Goal: Find specific page/section: Find specific page/section

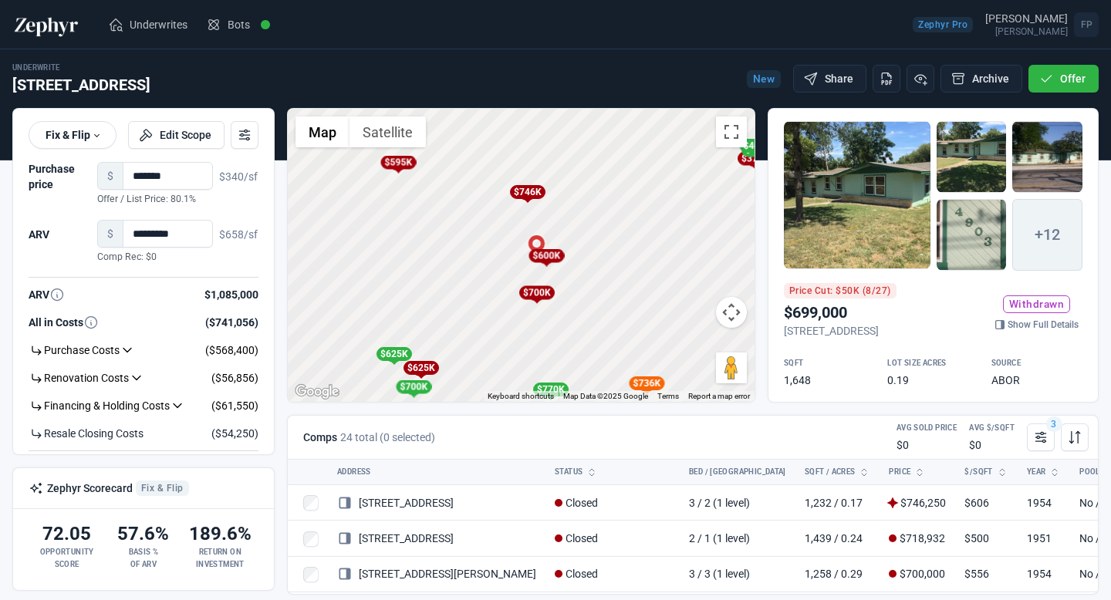
scroll to position [385, 0]
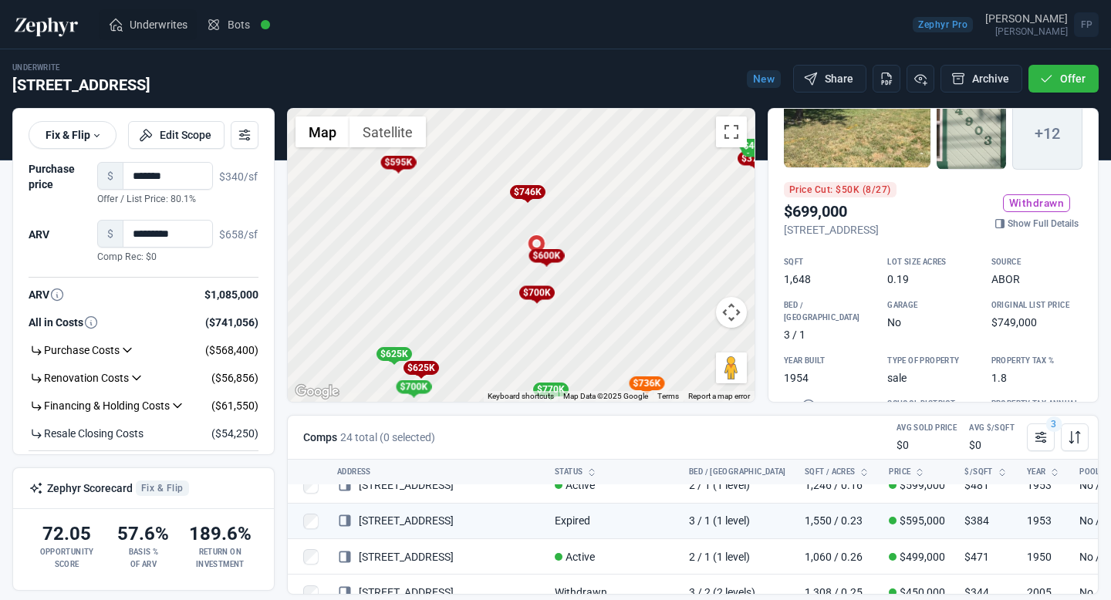
click at [177, 29] on span "Underwrites" at bounding box center [159, 24] width 58 height 15
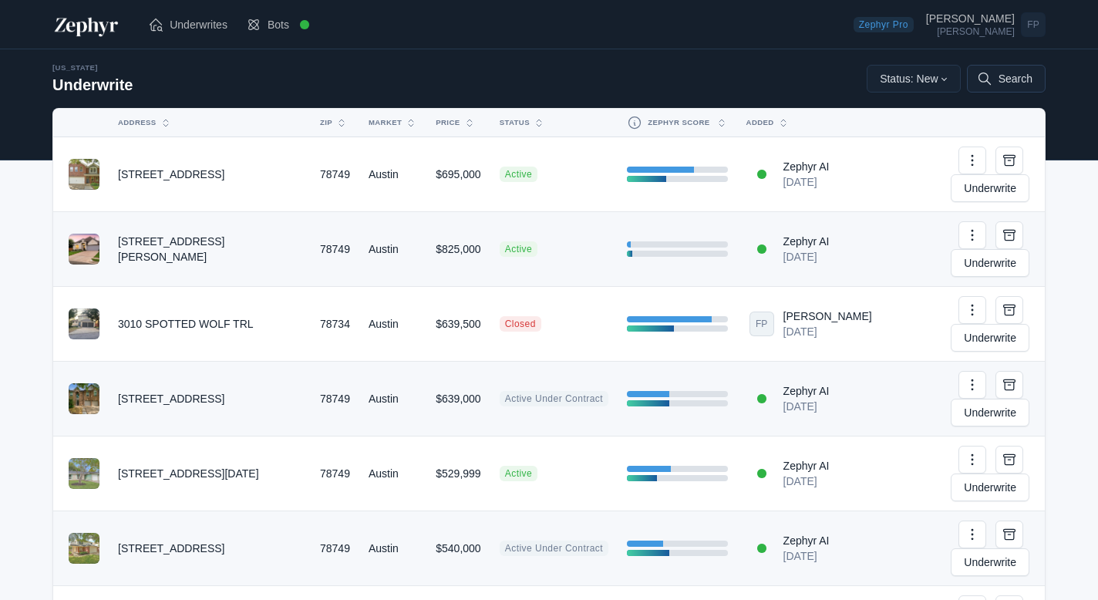
click at [997, 78] on button "Search" at bounding box center [1006, 79] width 79 height 28
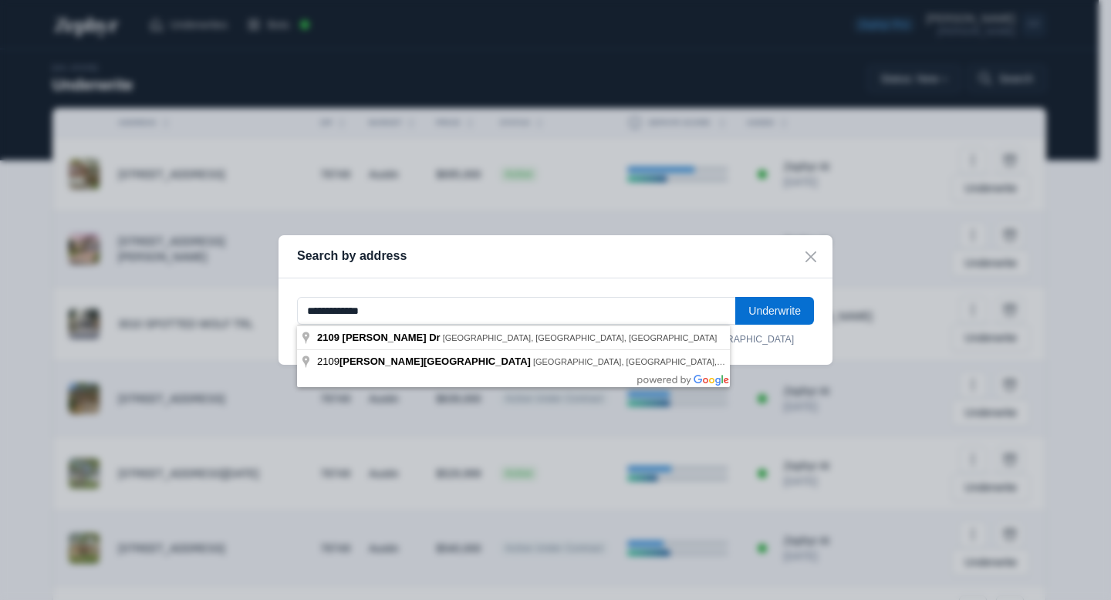
type input "**********"
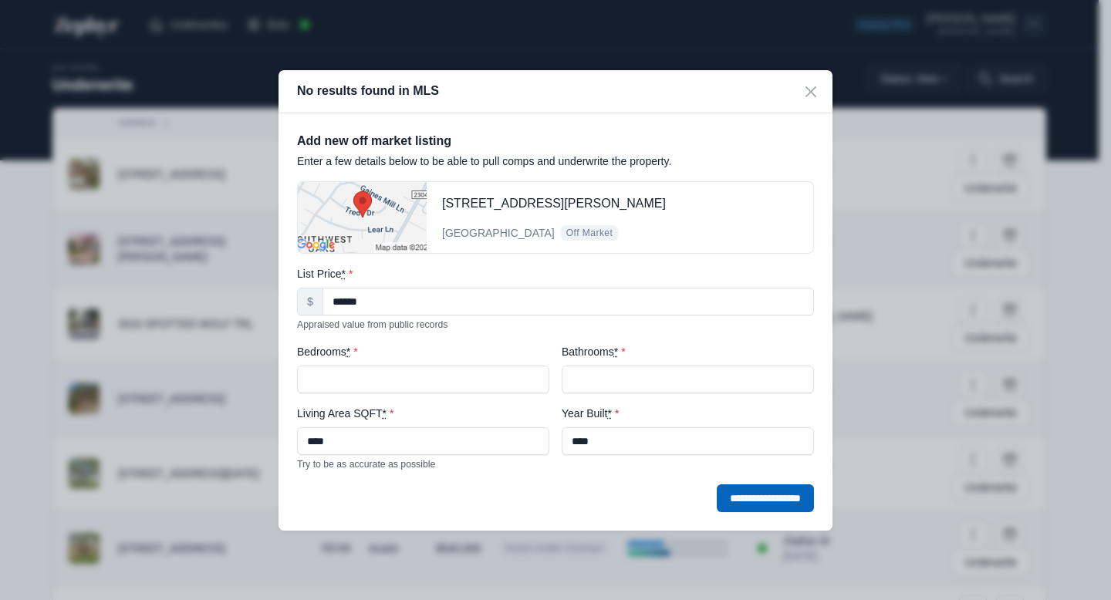
click at [727, 496] on input "**********" at bounding box center [765, 498] width 97 height 28
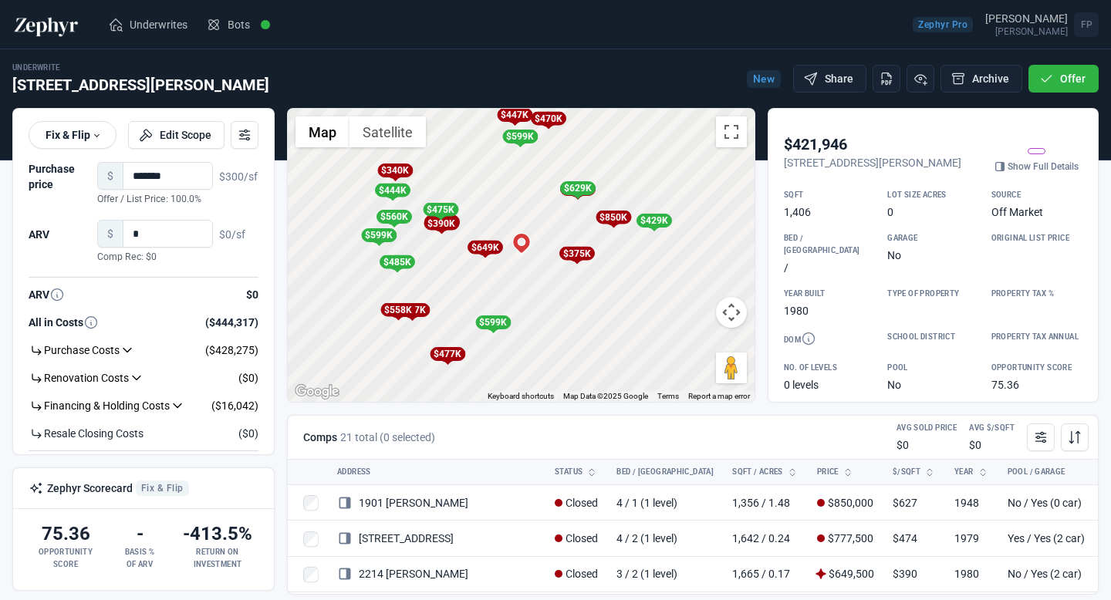
click at [547, 275] on div "To activate drag with keyboard, press Alt + Enter. Once in keyboard drag state,…" at bounding box center [521, 255] width 467 height 293
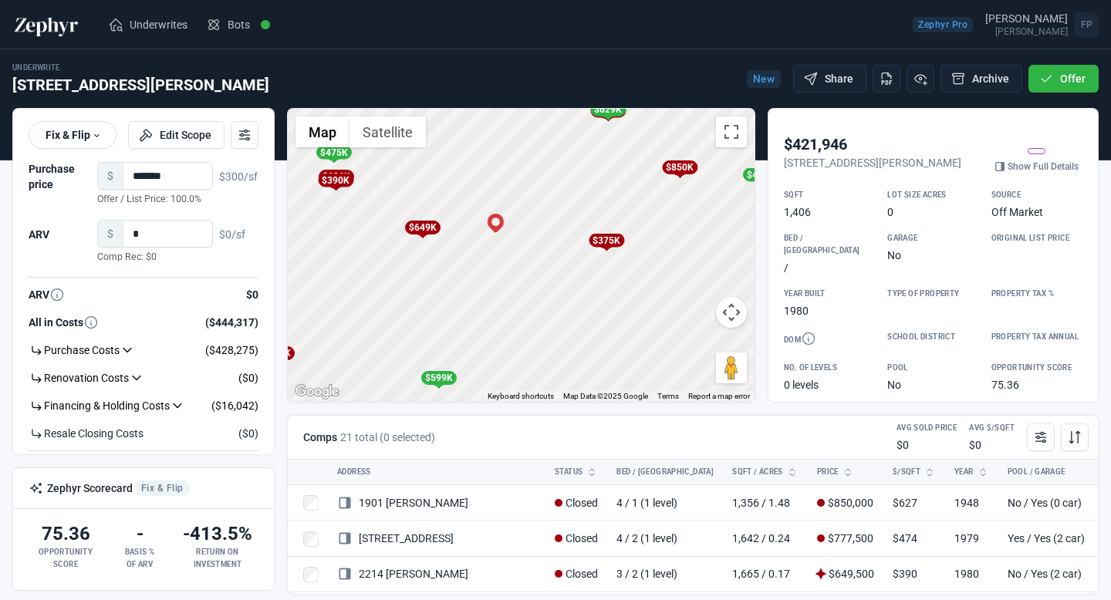
click at [420, 230] on div "$649K" at bounding box center [421, 228] width 35 height 14
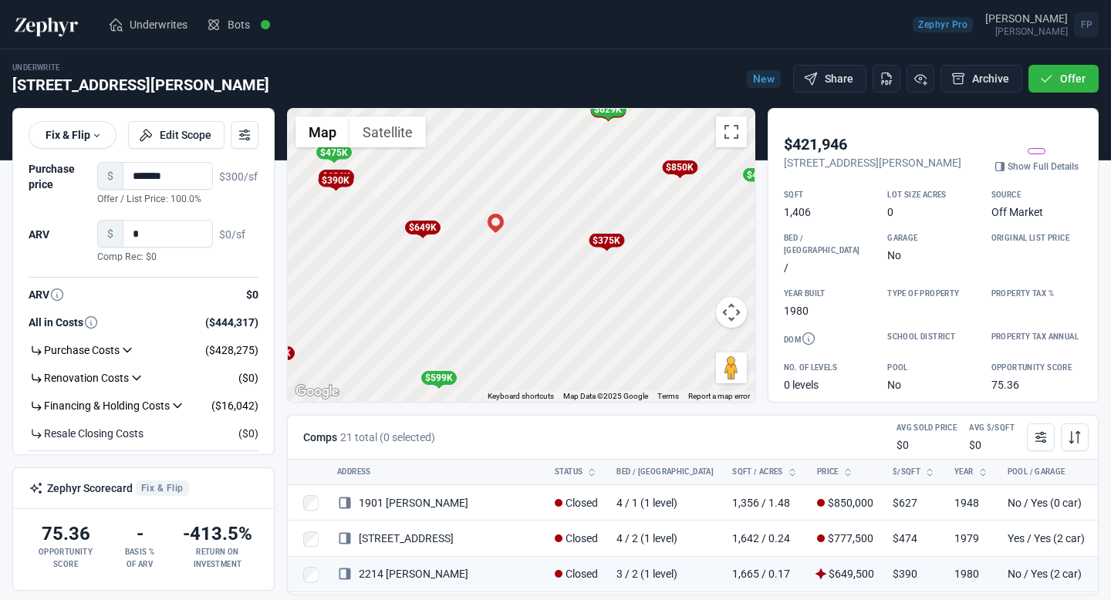
scroll to position [53, 0]
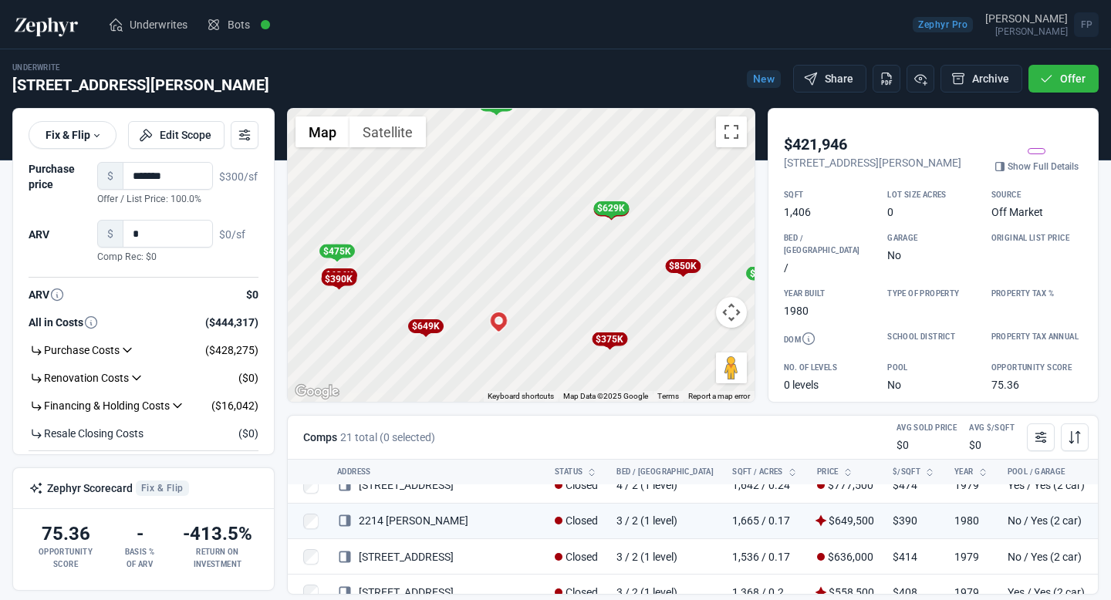
drag, startPoint x: 464, startPoint y: 265, endPoint x: 455, endPoint y: 376, distance: 110.6
click at [458, 376] on div "To activate drag with keyboard, press Alt + Enter. Once in keyboard drag state,…" at bounding box center [521, 255] width 467 height 293
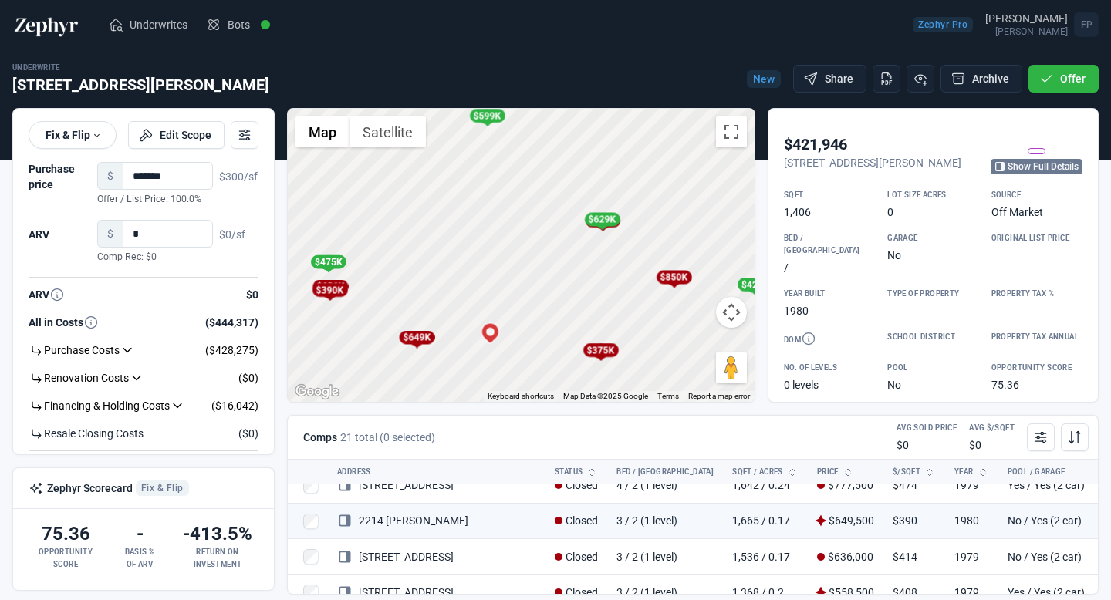
click at [1031, 169] on link "Show Full Details" at bounding box center [1036, 166] width 92 height 15
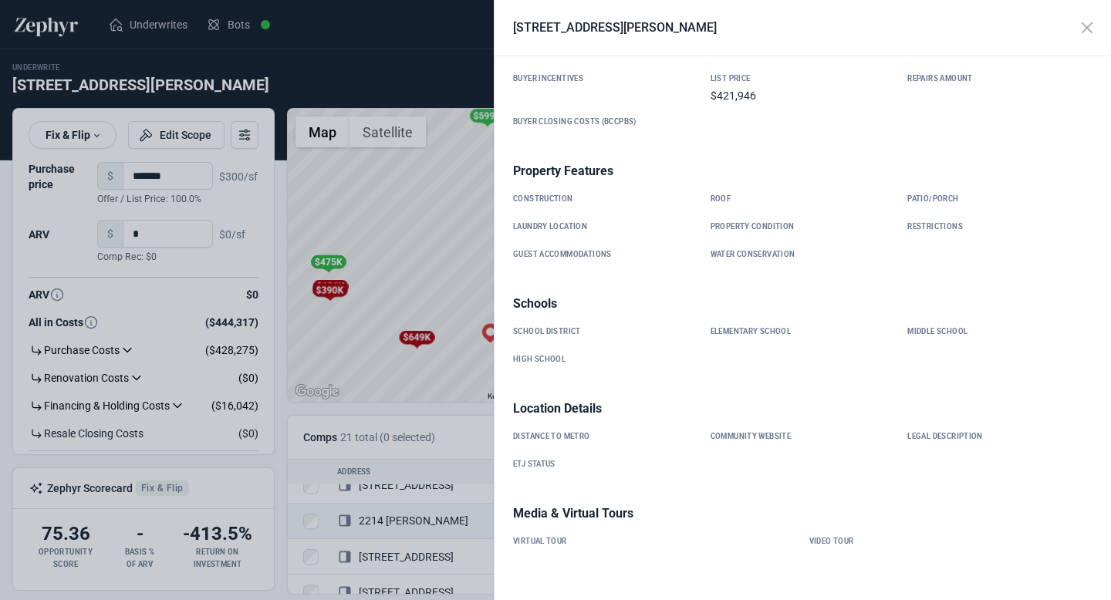
scroll to position [0, 0]
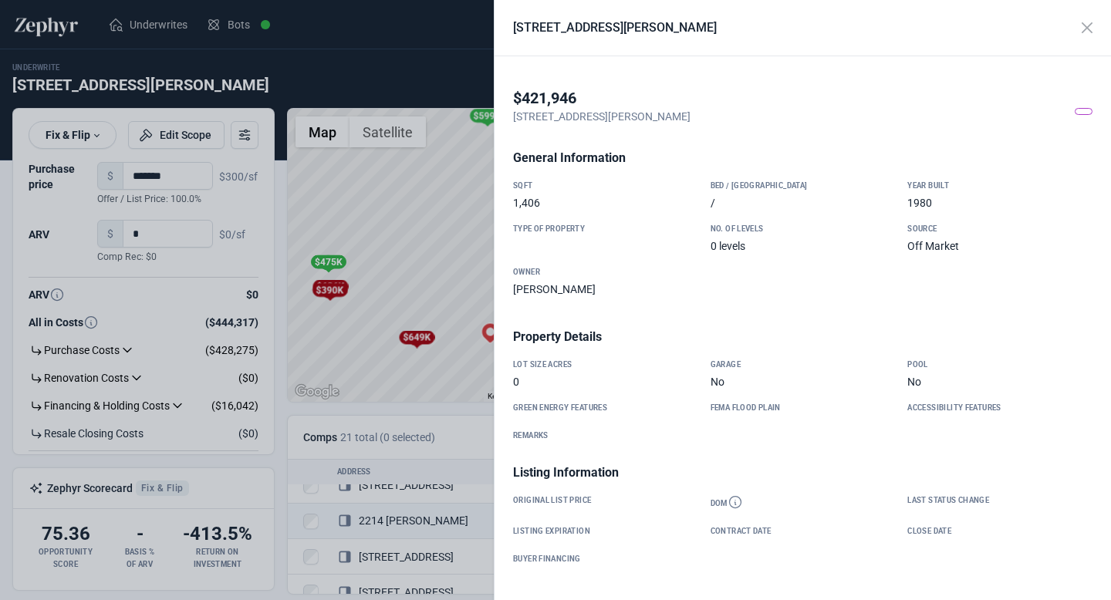
click at [1075, 113] on span at bounding box center [1084, 111] width 18 height 7
click at [1091, 30] on button "Close" at bounding box center [1086, 27] width 29 height 29
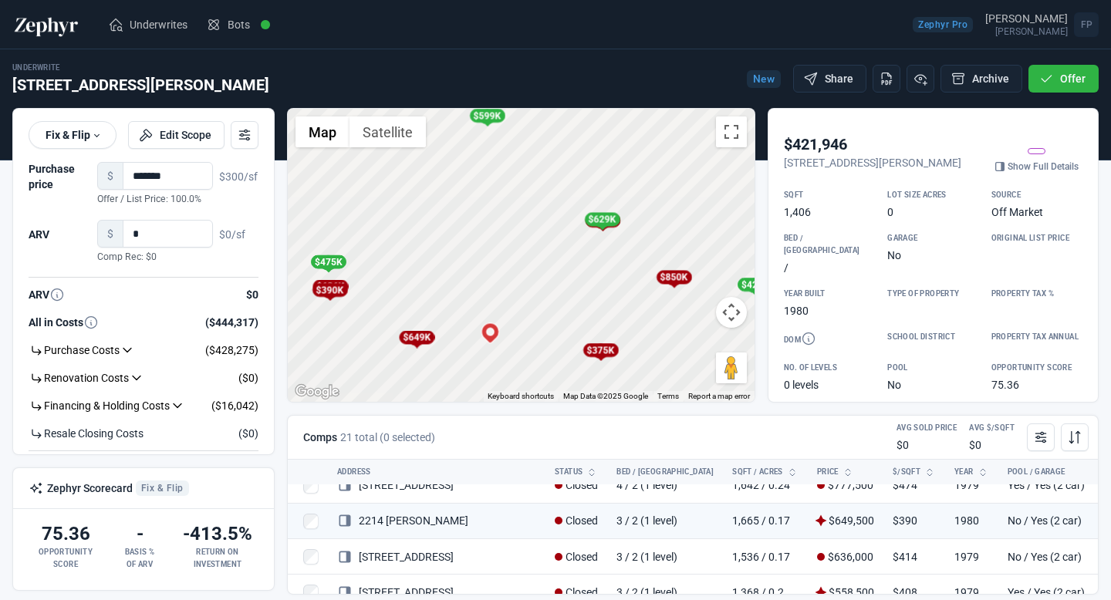
scroll to position [46, 0]
